Goal: Transaction & Acquisition: Purchase product/service

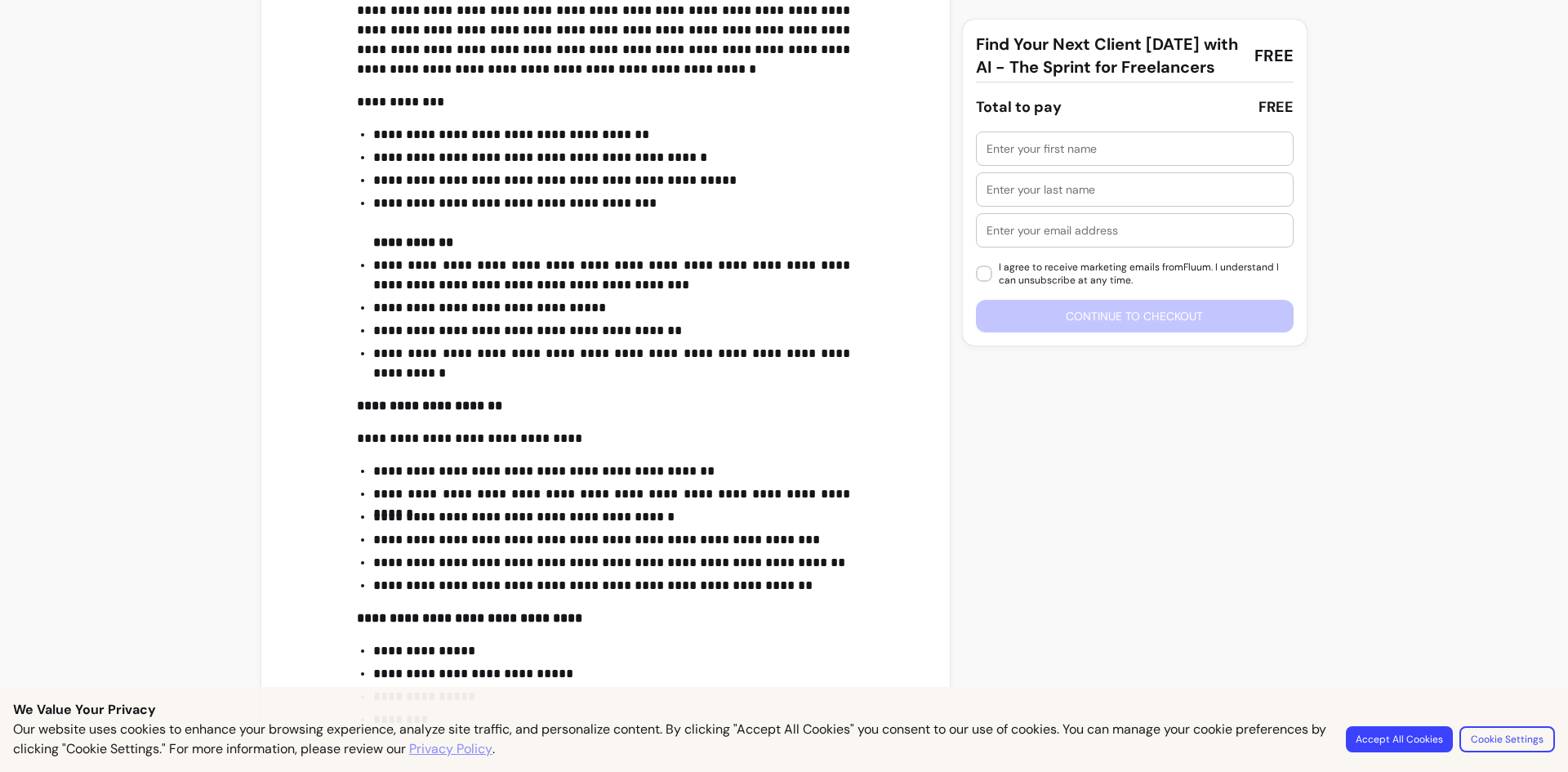
scroll to position [587, 0]
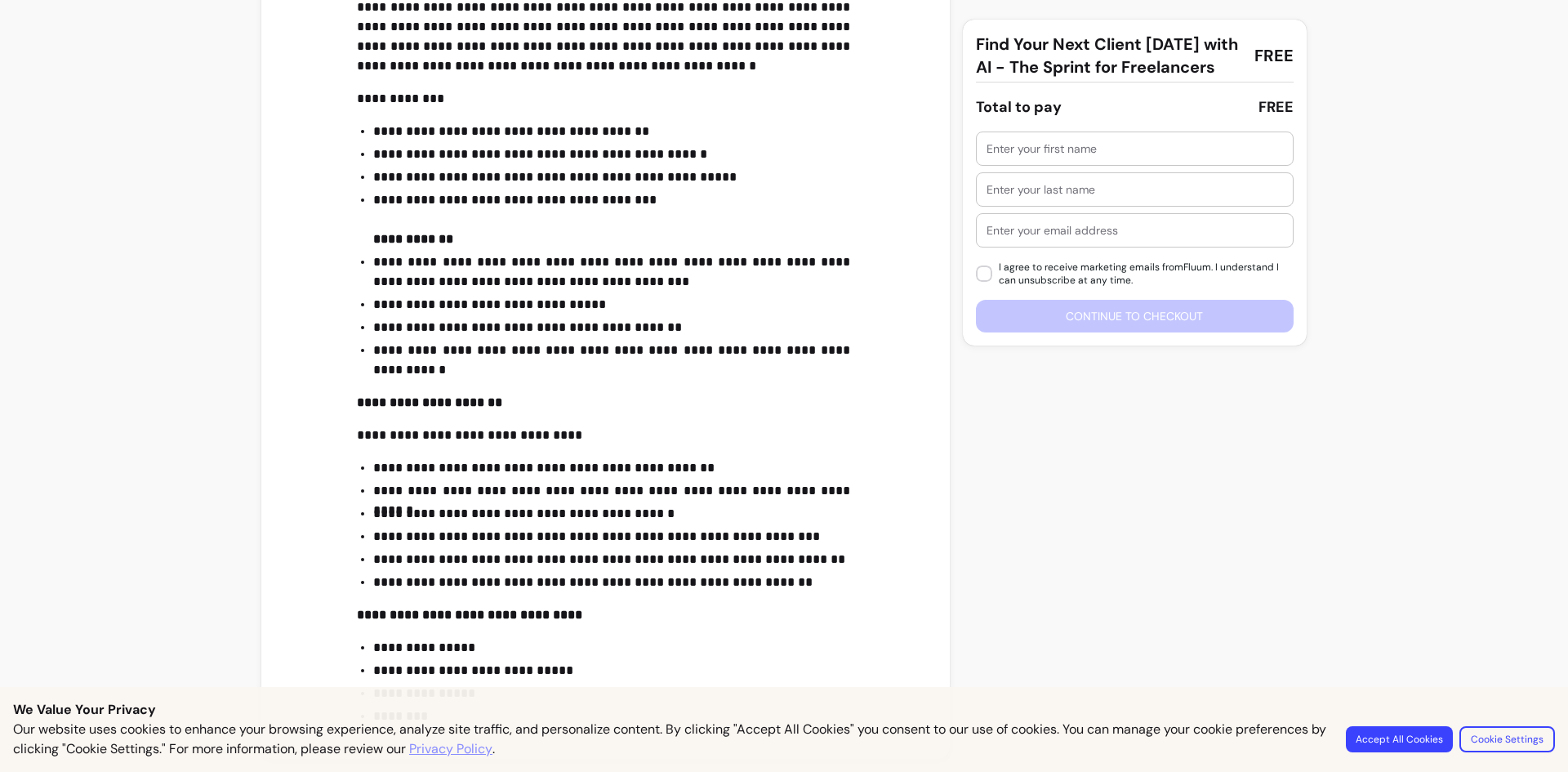
click at [1415, 735] on button "Accept All Cookies" at bounding box center [1399, 739] width 107 height 26
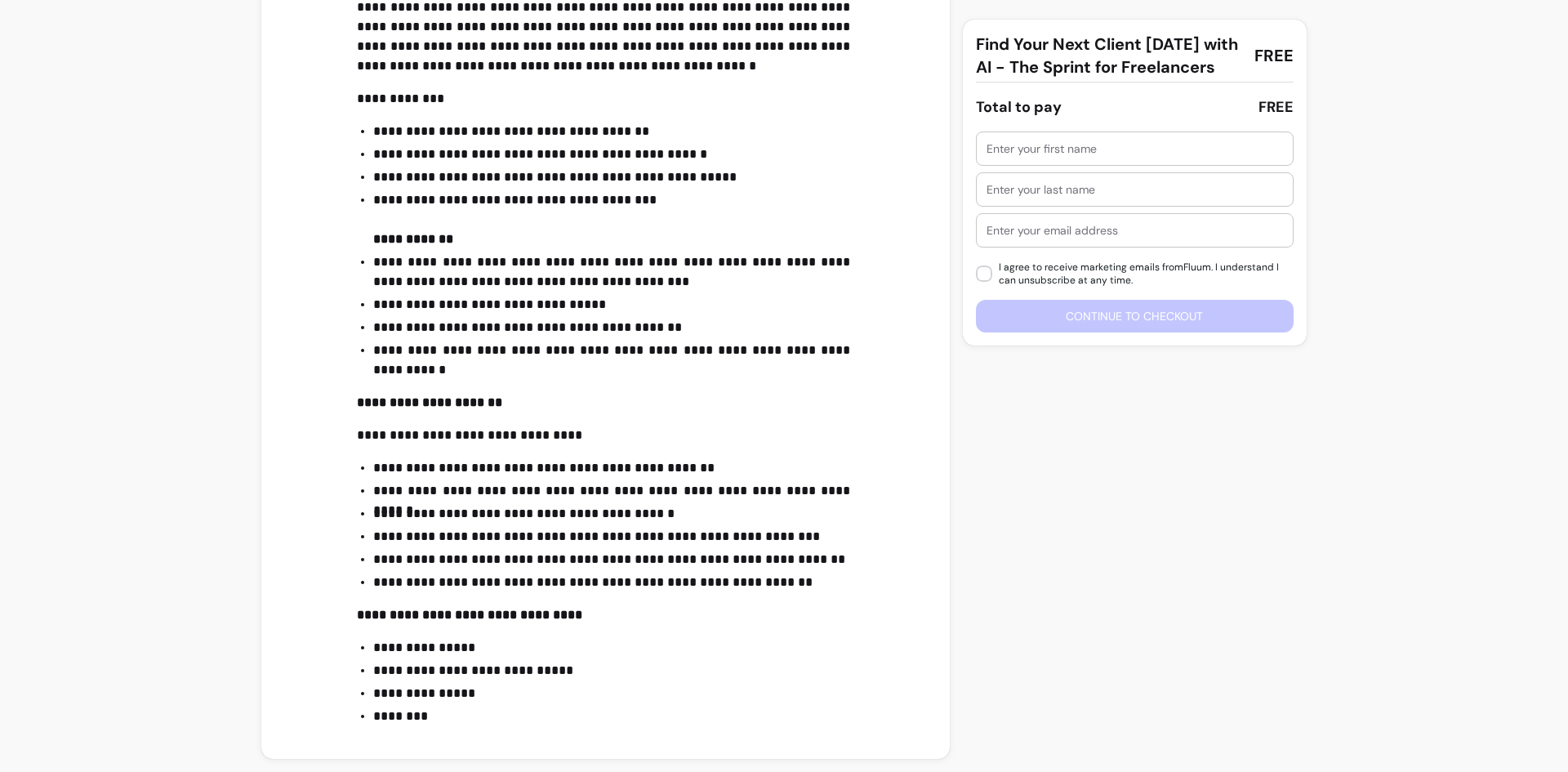
click at [1052, 189] on div "I agree to receive marketing emails from Fluum . I understand I can unsubscribe…" at bounding box center [1134, 232] width 318 height 201
click at [1062, 165] on div at bounding box center [1135, 148] width 297 height 33
type input "[PERSON_NAME]"
type input "c"
type input "Catrinoi-Cornea"
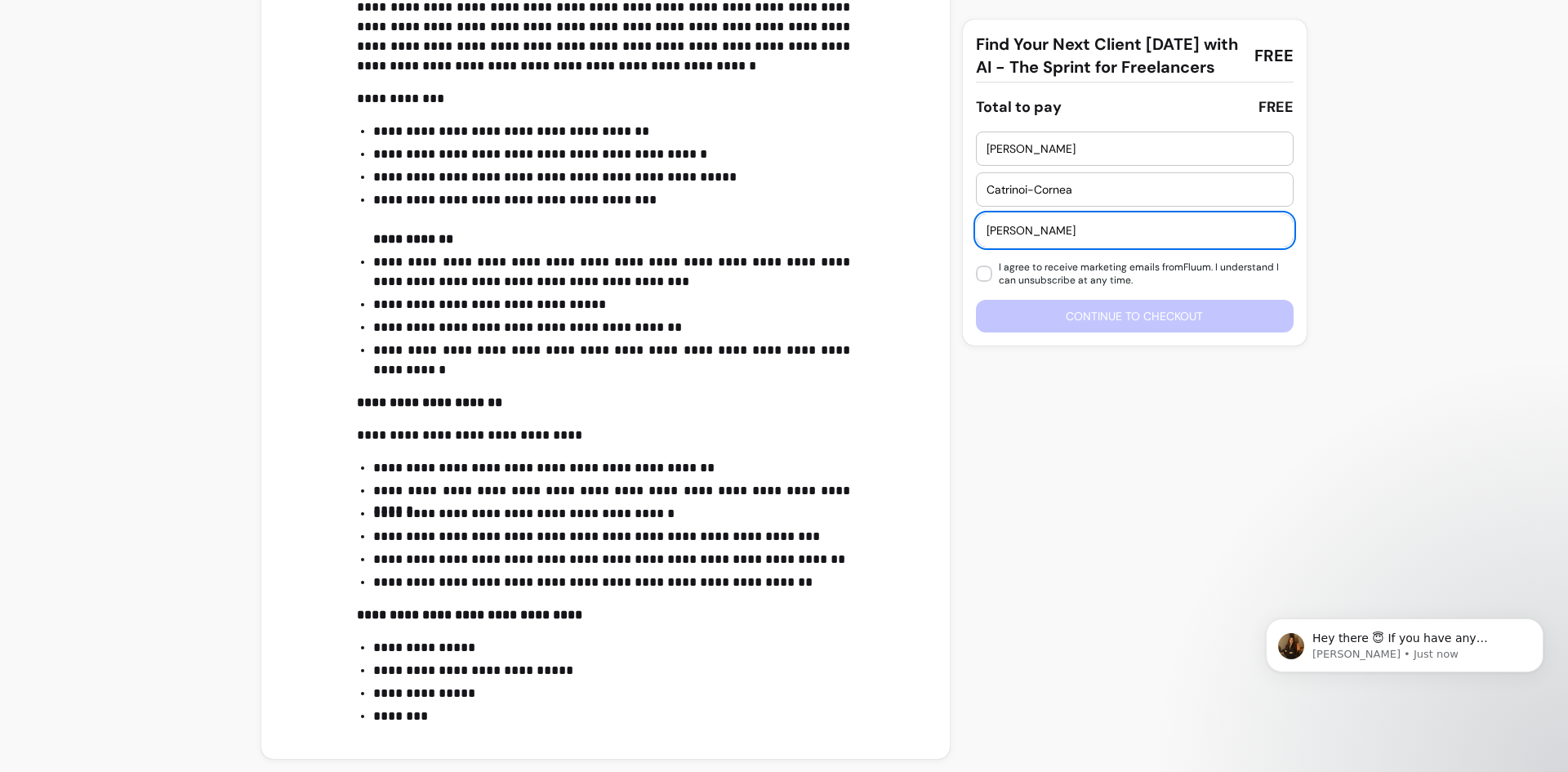
scroll to position [0, 0]
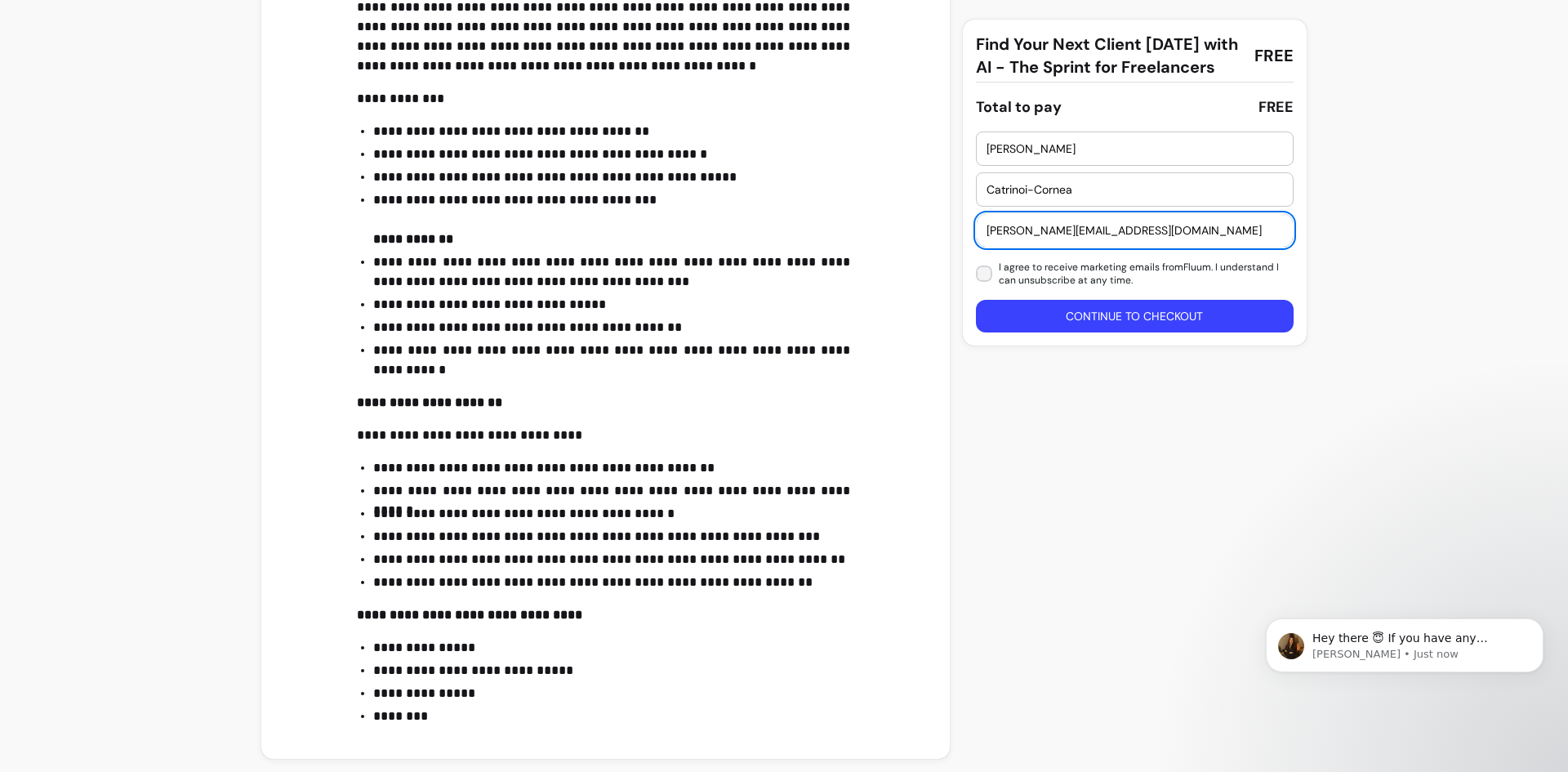
type input "[PERSON_NAME][EMAIL_ADDRESS][DOMAIN_NAME]"
click at [1102, 333] on button "Continue to checkout" at bounding box center [1134, 316] width 318 height 33
